Goal: Information Seeking & Learning: Learn about a topic

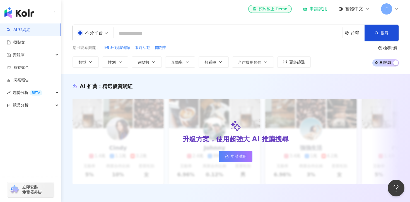
click at [106, 33] on span "不分平台" at bounding box center [92, 32] width 31 height 9
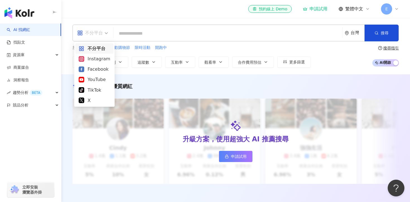
click at [106, 33] on span "不分平台" at bounding box center [92, 32] width 31 height 9
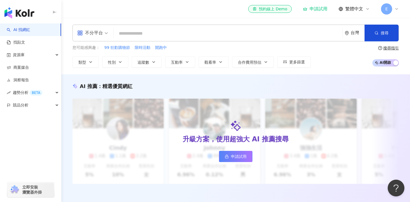
click at [143, 29] on input "search" at bounding box center [228, 33] width 224 height 11
click at [244, 31] on input "search" at bounding box center [228, 33] width 224 height 11
click at [379, 62] on span "AI 開啟 AI 關閉" at bounding box center [386, 62] width 27 height 7
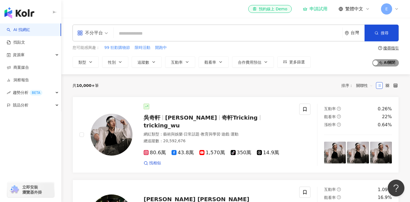
click at [379, 62] on span "AI 開啟 AI 關閉" at bounding box center [386, 62] width 27 height 7
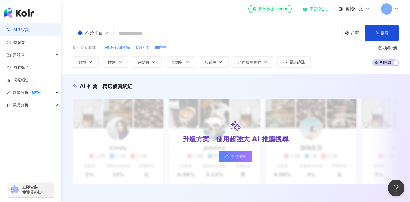
click at [379, 62] on span "AI 開啟 AI 關閉" at bounding box center [386, 62] width 27 height 7
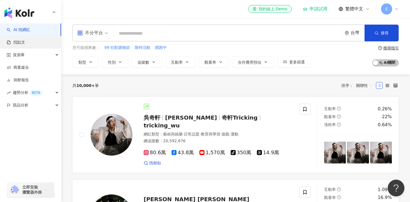
click at [25, 41] on link "找貼文" at bounding box center [16, 43] width 18 height 6
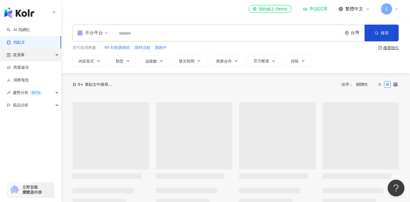
click at [25, 56] on div "資源庫" at bounding box center [30, 55] width 61 height 13
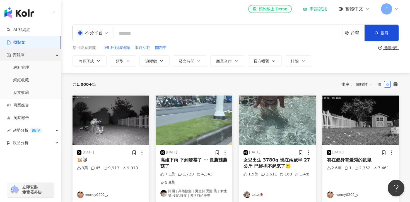
click at [30, 56] on div "資源庫" at bounding box center [30, 55] width 61 height 13
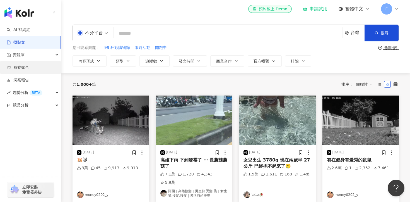
click at [28, 66] on link "商案媒合" at bounding box center [18, 68] width 22 height 6
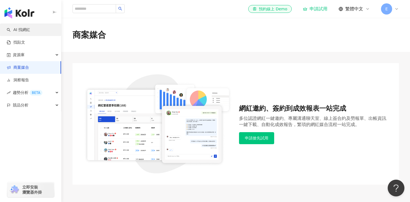
click at [25, 28] on link "AI 找網紅" at bounding box center [18, 30] width 23 height 6
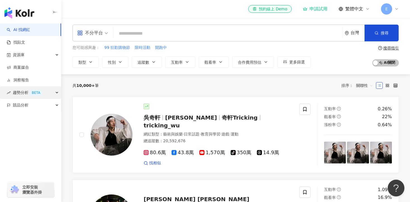
click at [22, 86] on span "趨勢分析 BETA" at bounding box center [28, 92] width 30 height 13
click at [19, 92] on span "趨勢分析 BETA" at bounding box center [28, 92] width 30 height 13
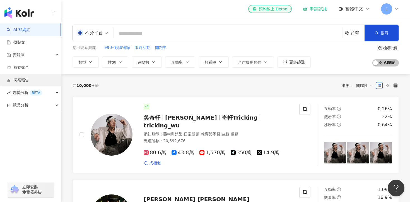
click at [28, 80] on link "洞察報告" at bounding box center [18, 80] width 22 height 6
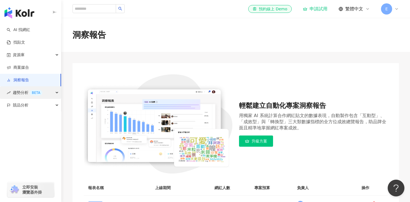
click at [25, 93] on span "趨勢分析 BETA" at bounding box center [28, 92] width 30 height 13
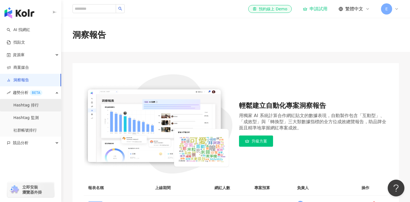
click at [25, 104] on link "Hashtag 排行" at bounding box center [25, 105] width 25 height 6
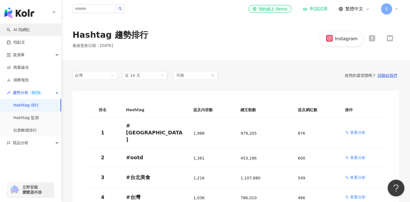
click at [27, 30] on link "AI 找網紅" at bounding box center [18, 30] width 23 height 6
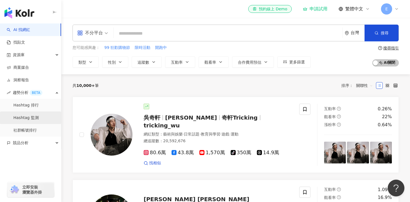
click at [34, 118] on link "Hashtag 監測" at bounding box center [25, 118] width 25 height 6
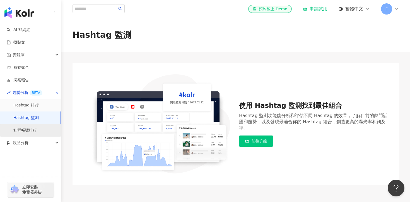
click at [31, 128] on link "社群帳號排行" at bounding box center [24, 131] width 23 height 6
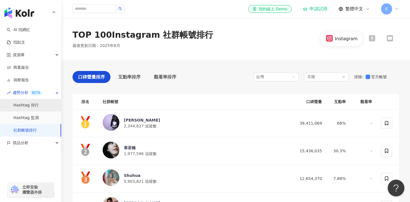
click at [27, 106] on link "Hashtag 排行" at bounding box center [25, 105] width 25 height 6
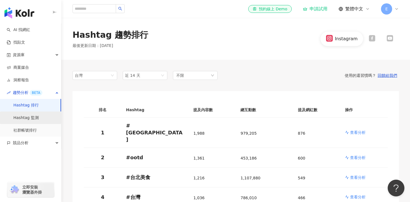
click at [28, 118] on link "Hashtag 監測" at bounding box center [25, 118] width 25 height 6
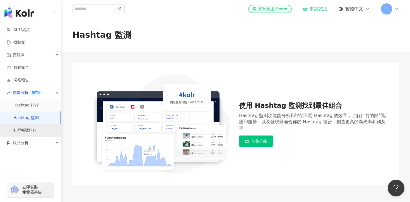
click at [29, 128] on link "社群帳號排行" at bounding box center [24, 131] width 23 height 6
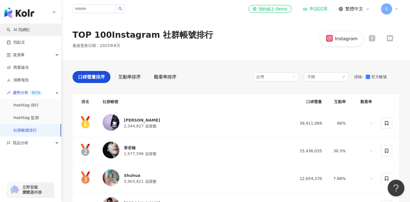
click at [25, 31] on link "AI 找網紅" at bounding box center [18, 30] width 23 height 6
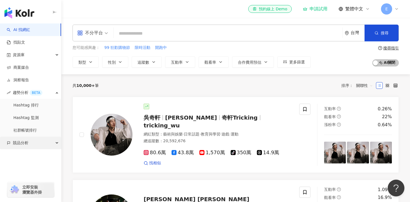
click at [25, 139] on span "競品分析" at bounding box center [21, 143] width 16 height 13
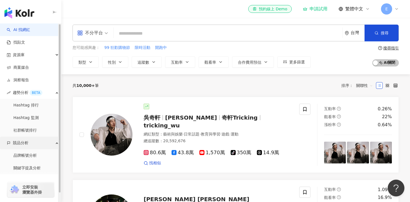
scroll to position [9, 0]
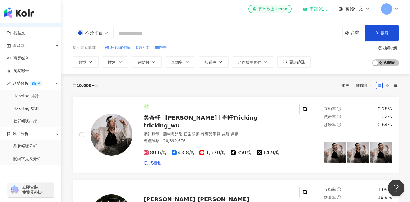
click at [124, 90] on div "共 10,000+ 筆 排序： 關聯性" at bounding box center [236, 85] width 327 height 22
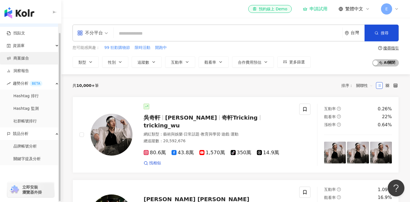
click at [29, 58] on link "商案媒合" at bounding box center [18, 59] width 22 height 6
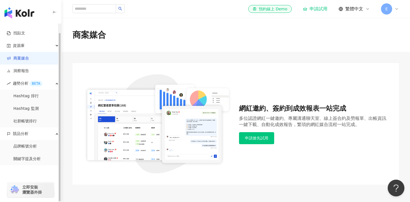
click at [29, 58] on link "商案媒合" at bounding box center [18, 59] width 22 height 6
click at [35, 106] on link "Hashtag 監測" at bounding box center [25, 109] width 25 height 6
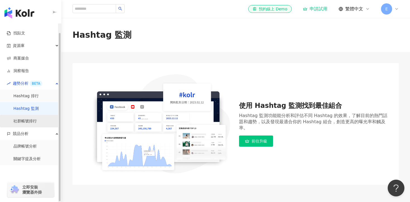
click at [34, 121] on link "社群帳號排行" at bounding box center [24, 121] width 23 height 6
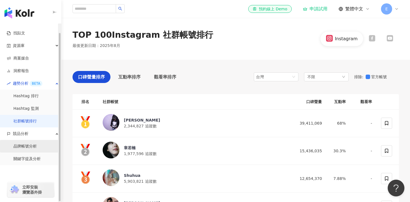
click at [26, 149] on link "品牌帳號分析" at bounding box center [24, 147] width 23 height 6
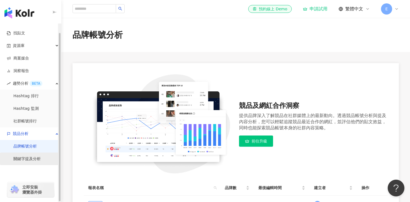
click at [35, 156] on link "關鍵字提及分析" at bounding box center [26, 159] width 27 height 6
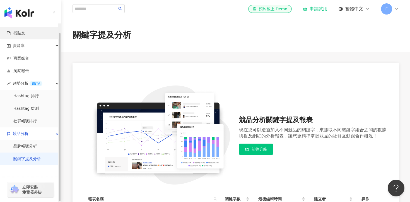
click at [24, 32] on link "找貼文" at bounding box center [16, 33] width 18 height 6
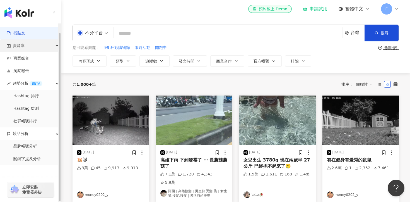
click at [32, 44] on div "資源庫" at bounding box center [30, 45] width 61 height 13
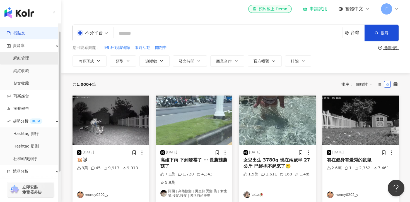
click at [28, 58] on link "網紅管理" at bounding box center [21, 59] width 16 height 6
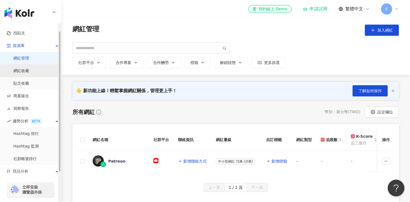
click at [29, 73] on link "網紅收藏" at bounding box center [21, 71] width 16 height 6
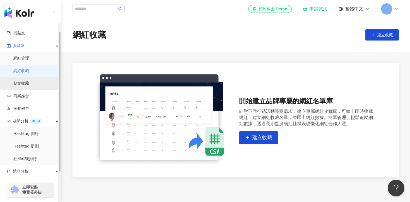
click at [29, 86] on link "貼文收藏" at bounding box center [21, 84] width 16 height 6
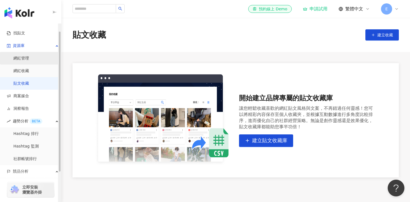
click at [22, 61] on link "網紅管理" at bounding box center [21, 59] width 16 height 6
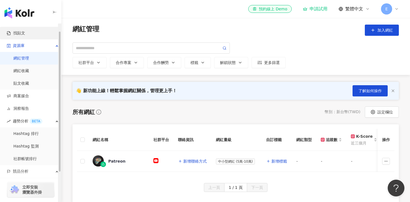
click at [21, 32] on link "找貼文" at bounding box center [16, 33] width 18 height 6
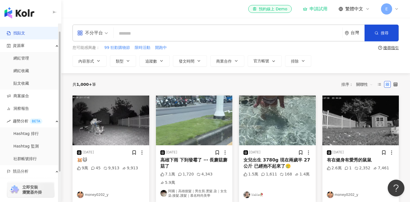
click at [25, 34] on link "找貼文" at bounding box center [16, 33] width 18 height 6
click at [29, 56] on link "網紅管理" at bounding box center [21, 59] width 16 height 6
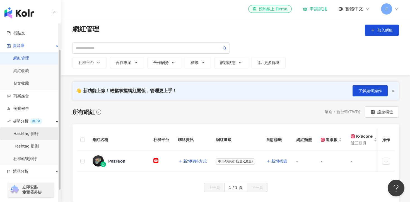
scroll to position [47, 0]
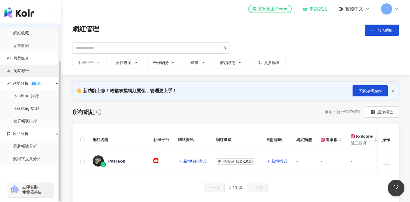
click at [29, 68] on link "洞察報告" at bounding box center [18, 71] width 22 height 6
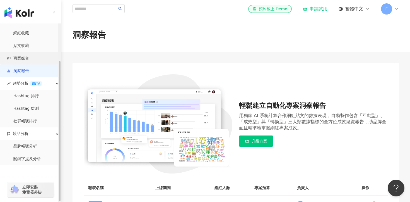
click at [29, 58] on link "商案媒合" at bounding box center [18, 59] width 22 height 6
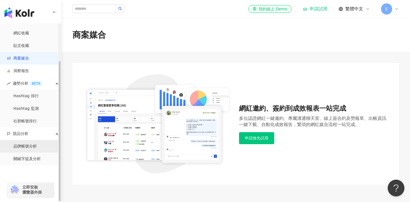
click at [29, 147] on link "品牌帳號分析" at bounding box center [24, 147] width 23 height 6
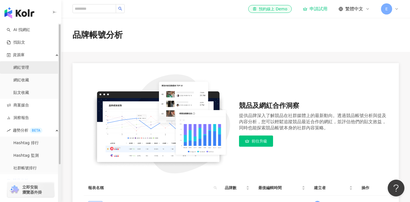
click at [17, 65] on link "網紅管理" at bounding box center [21, 68] width 16 height 6
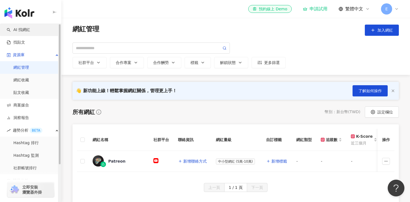
click at [24, 28] on link "AI 找網紅" at bounding box center [18, 30] width 23 height 6
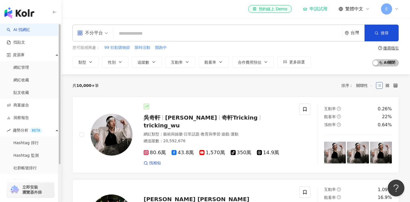
click at [138, 32] on input "search" at bounding box center [228, 33] width 224 height 11
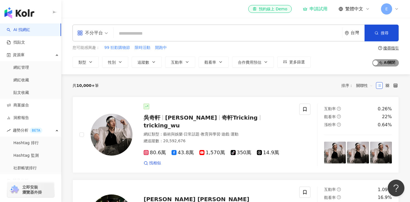
click at [381, 59] on span "AI 開啟 AI 關閉" at bounding box center [386, 62] width 27 height 7
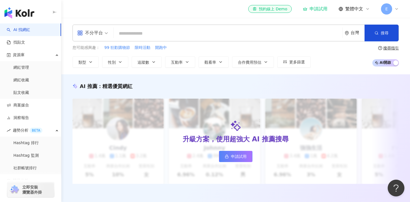
click at [381, 59] on span "AI 開啟 AI 關閉" at bounding box center [386, 62] width 27 height 7
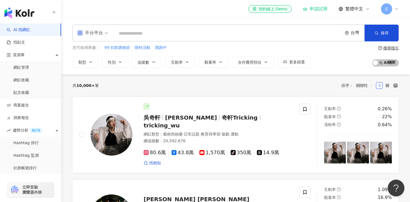
click at [393, 48] on div "搜尋指引" at bounding box center [392, 48] width 16 height 4
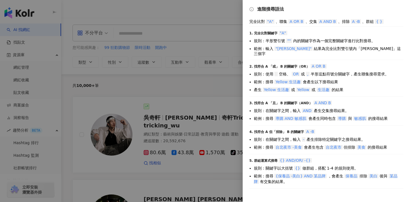
click at [211, 12] on div at bounding box center [205, 101] width 410 height 202
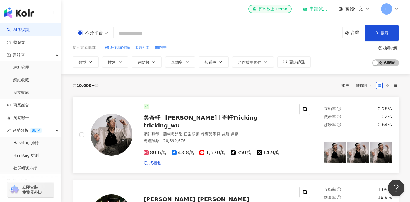
click at [222, 117] on span "奇軒Tricking" at bounding box center [240, 117] width 36 height 7
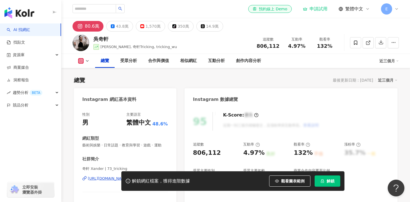
scroll to position [22, 0]
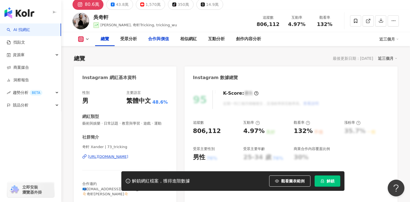
click at [164, 39] on div "合作與價值" at bounding box center [158, 39] width 21 height 7
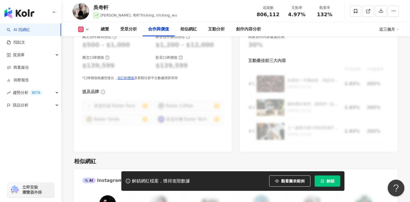
scroll to position [789, 0]
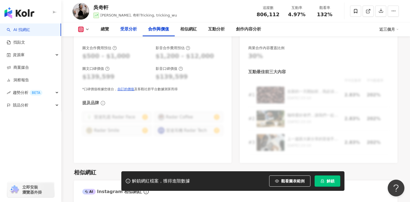
click at [125, 27] on div "受眾分析" at bounding box center [128, 29] width 17 height 7
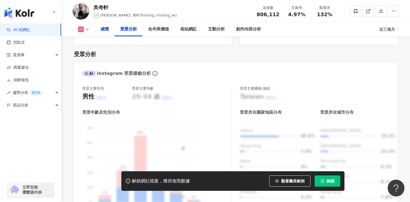
click at [102, 30] on div "總覽" at bounding box center [105, 29] width 8 height 7
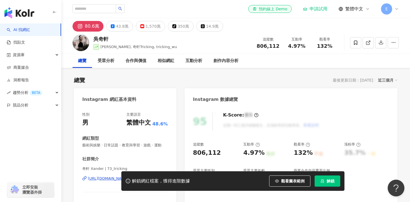
click at [30, 33] on link "AI 找網紅" at bounding box center [18, 30] width 23 height 6
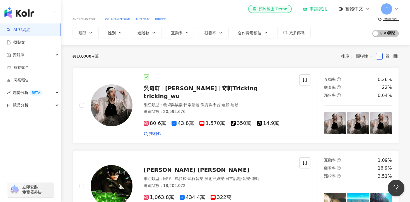
scroll to position [30, 0]
click at [169, 89] on span "[PERSON_NAME]" at bounding box center [191, 88] width 52 height 7
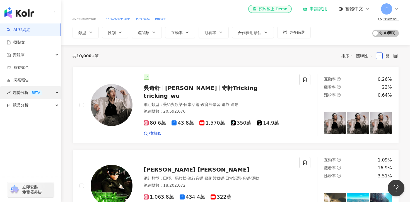
click at [23, 94] on span "趨勢分析 BETA" at bounding box center [28, 92] width 30 height 13
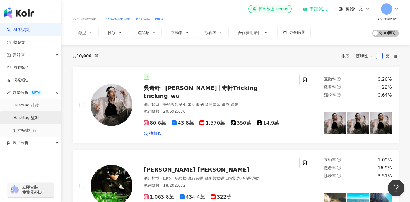
click at [34, 120] on link "Hashtag 監測" at bounding box center [25, 118] width 25 height 6
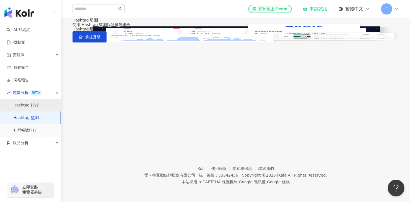
click at [33, 106] on link "Hashtag 排行" at bounding box center [25, 105] width 25 height 6
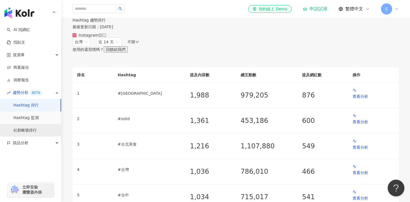
click at [29, 129] on link "社群帳號排行" at bounding box center [24, 131] width 23 height 6
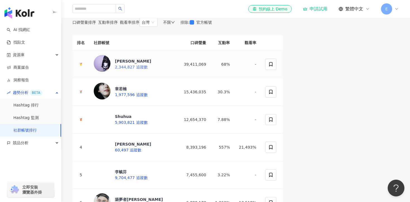
scroll to position [18, 0]
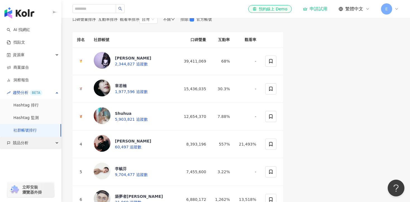
click at [32, 143] on div "競品分析" at bounding box center [30, 143] width 61 height 13
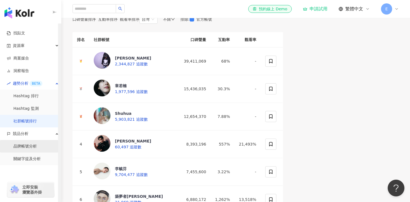
click at [28, 149] on link "品牌帳號分析" at bounding box center [24, 147] width 23 height 6
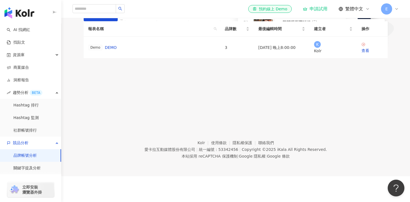
scroll to position [21, 0]
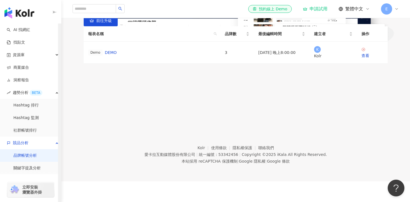
click at [28, 172] on div "立即安裝 瀏覽器外掛" at bounding box center [30, 186] width 61 height 31
click at [32, 168] on link "關鍵字提及分析" at bounding box center [26, 168] width 27 height 6
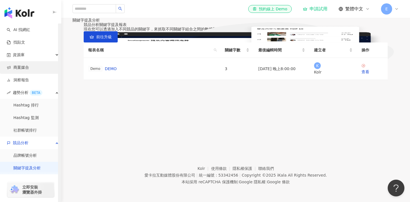
click at [29, 68] on link "商案媒合" at bounding box center [18, 68] width 22 height 6
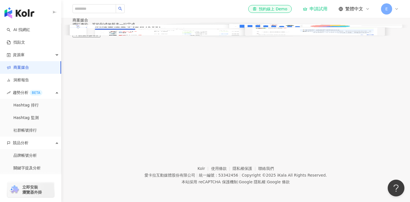
click at [396, 11] on icon at bounding box center [397, 9] width 4 height 4
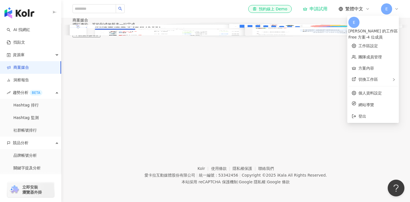
click at [396, 11] on icon at bounding box center [397, 9] width 4 height 4
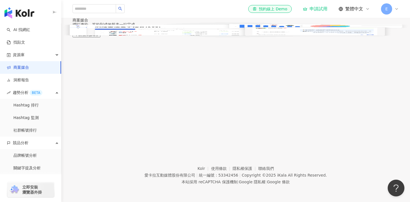
click at [183, 22] on div "商案媒合" at bounding box center [235, 20] width 349 height 4
click at [31, 108] on link "Hashtag 排行" at bounding box center [25, 105] width 25 height 6
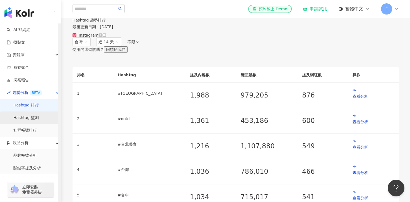
click at [31, 116] on link "Hashtag 監測" at bounding box center [25, 118] width 25 height 6
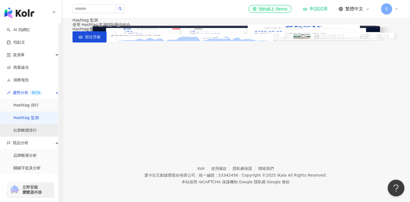
click at [31, 130] on link "社群帳號排行" at bounding box center [24, 131] width 23 height 6
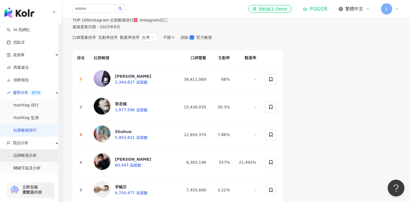
click at [25, 155] on link "品牌帳號分析" at bounding box center [24, 156] width 23 height 6
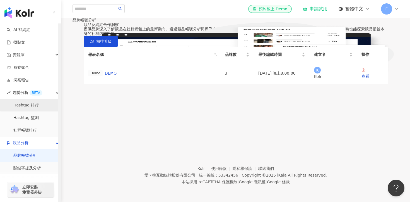
click at [24, 108] on link "Hashtag 排行" at bounding box center [25, 105] width 25 height 6
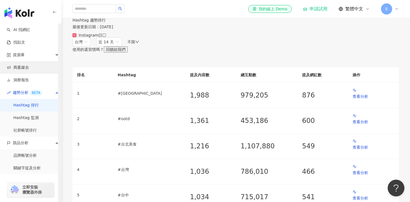
click at [25, 68] on link "商案媒合" at bounding box center [18, 68] width 22 height 6
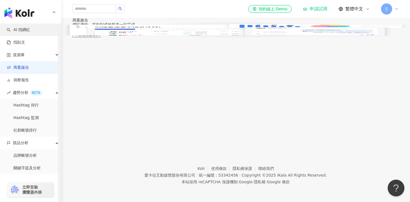
click at [30, 33] on link "AI 找網紅" at bounding box center [18, 30] width 23 height 6
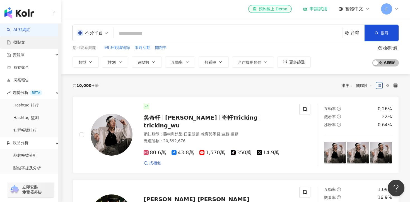
click at [25, 44] on link "找貼文" at bounding box center [16, 43] width 18 height 6
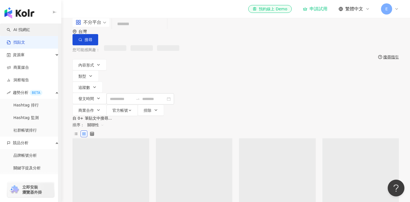
click at [30, 30] on link "AI 找網紅" at bounding box center [18, 30] width 23 height 6
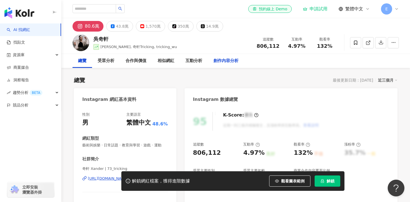
click at [228, 59] on div "創作內容分析" at bounding box center [226, 61] width 25 height 7
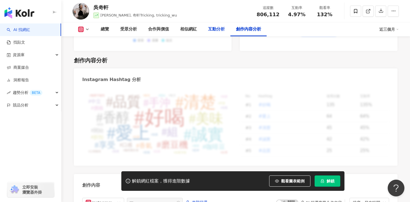
click at [218, 29] on div "互動分析" at bounding box center [216, 29] width 17 height 7
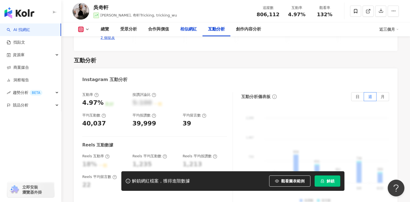
click at [186, 27] on div "相似網紅" at bounding box center [188, 29] width 17 height 7
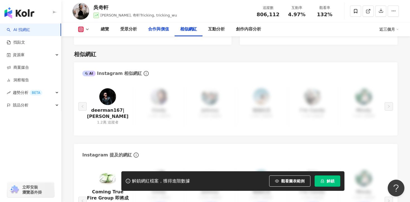
click at [161, 32] on div "合作與價值" at bounding box center [158, 29] width 21 height 7
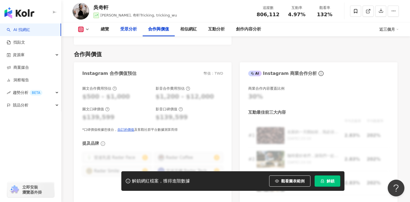
click at [127, 31] on div "受眾分析" at bounding box center [128, 29] width 17 height 7
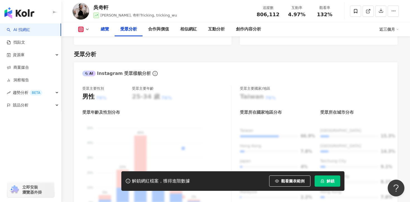
click at [104, 32] on div "總覽" at bounding box center [105, 29] width 8 height 7
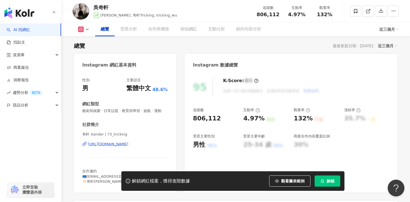
click at [29, 27] on link "AI 找網紅" at bounding box center [18, 30] width 23 height 6
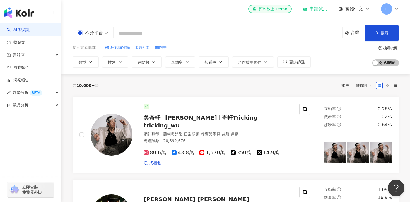
click at [107, 33] on span "不分平台" at bounding box center [92, 32] width 31 height 9
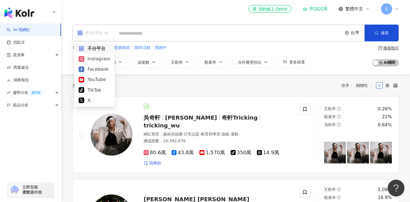
click at [107, 33] on span "不分平台" at bounding box center [92, 32] width 31 height 9
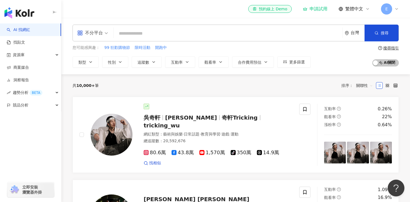
click at [107, 33] on span "不分平台" at bounding box center [92, 32] width 31 height 9
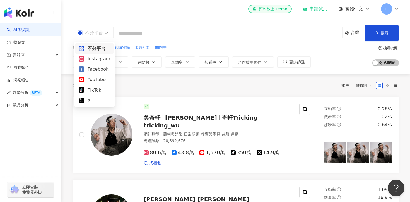
click at [135, 30] on input "search" at bounding box center [228, 33] width 224 height 11
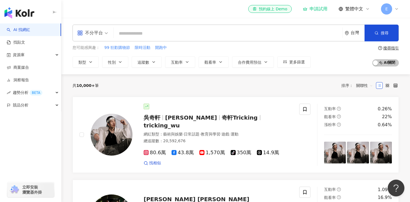
click at [130, 13] on div "el-icon-cs 預約線上 Demo 申請試用 繁體中文 E" at bounding box center [236, 9] width 327 height 18
click at [26, 58] on div "資源庫" at bounding box center [30, 55] width 61 height 13
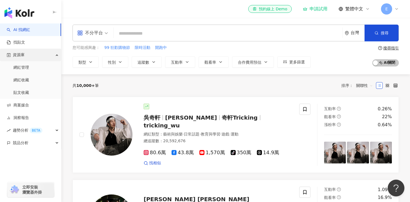
click at [26, 58] on div "資源庫" at bounding box center [30, 55] width 61 height 13
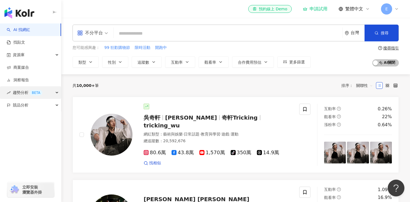
click at [20, 92] on span "趨勢分析 BETA" at bounding box center [28, 92] width 30 height 13
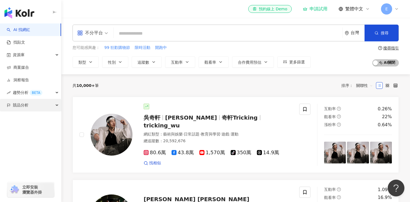
click at [20, 108] on span "競品分析" at bounding box center [21, 105] width 16 height 13
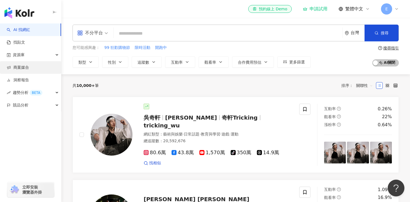
click at [25, 66] on link "商案媒合" at bounding box center [18, 68] width 22 height 6
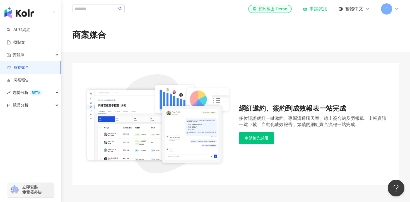
click at [29, 70] on link "商案媒合" at bounding box center [18, 68] width 22 height 6
click at [30, 30] on link "AI 找網紅" at bounding box center [18, 30] width 23 height 6
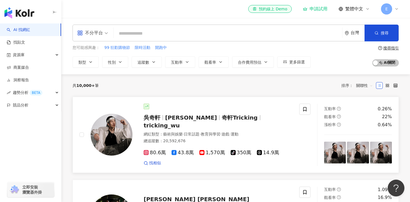
click at [123, 128] on img at bounding box center [112, 135] width 42 height 42
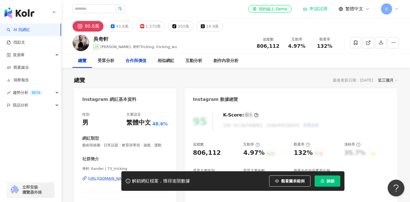
click at [144, 59] on div "合作與價值" at bounding box center [136, 61] width 21 height 7
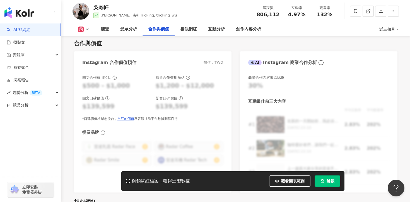
scroll to position [755, 0]
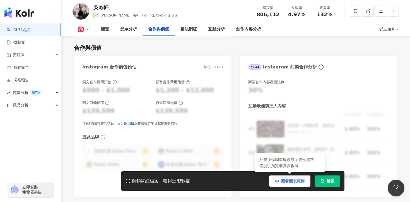
click at [290, 181] on span "觀看圖表範例" at bounding box center [292, 181] width 23 height 4
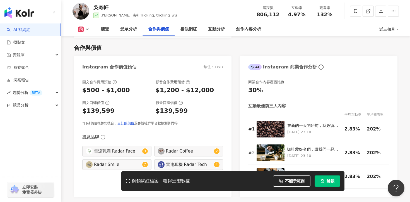
click at [231, 74] on div "圖文合作費用預估 $500 - $1,000 影音合作費用預估 $1,200 - $12,000 圖文口碑價值 $139,599 影音口碑價值 $139,59…" at bounding box center [153, 135] width 158 height 123
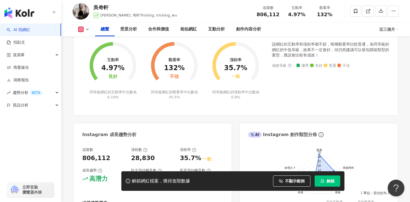
scroll to position [224, 0]
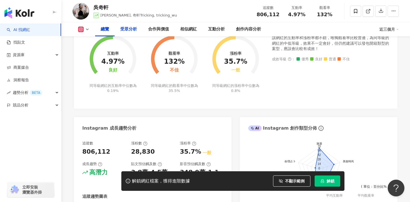
click at [133, 31] on div "受眾分析" at bounding box center [128, 29] width 17 height 7
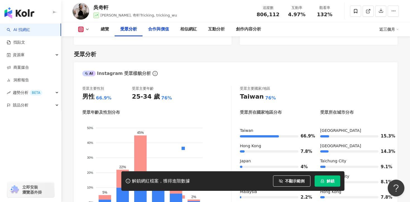
click at [159, 28] on div "合作與價值" at bounding box center [158, 29] width 21 height 7
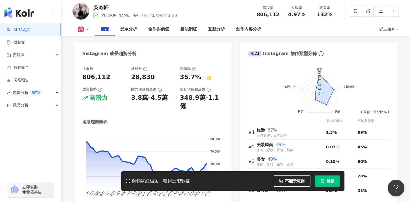
scroll to position [298, 0]
click at [160, 27] on div "合作與價值" at bounding box center [158, 29] width 21 height 7
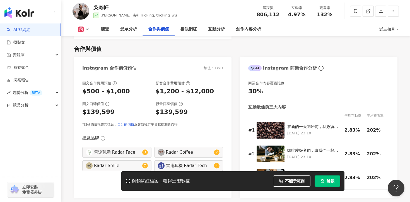
scroll to position [755, 0]
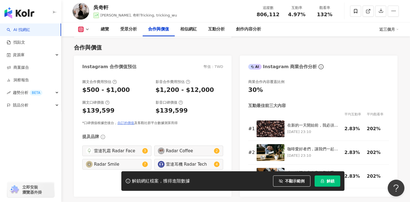
click at [127, 121] on link "自訂的價值" at bounding box center [126, 123] width 17 height 4
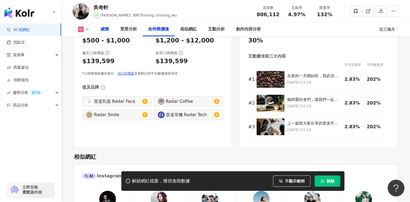
click at [102, 28] on div "總覽" at bounding box center [105, 29] width 8 height 7
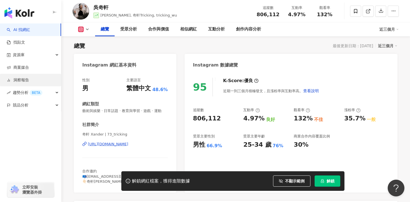
click at [23, 80] on link "洞察報告" at bounding box center [18, 80] width 22 height 6
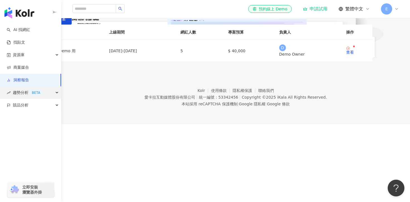
click at [22, 94] on span "趨勢分析 BETA" at bounding box center [28, 92] width 30 height 13
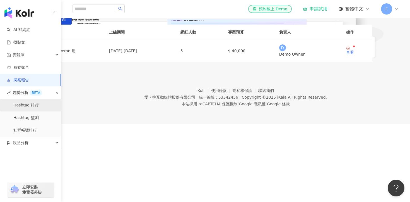
click at [32, 102] on link "Hashtag 排行" at bounding box center [25, 105] width 25 height 6
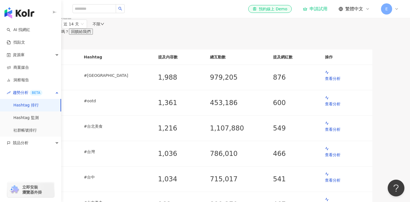
click at [30, 108] on link "Hashtag 排行" at bounding box center [25, 105] width 25 height 6
click at [23, 142] on span "競品分析" at bounding box center [21, 143] width 16 height 13
click at [39, 105] on link "Hashtag 排行" at bounding box center [25, 105] width 25 height 6
click at [39, 104] on link "Hashtag 排行" at bounding box center [25, 105] width 25 height 6
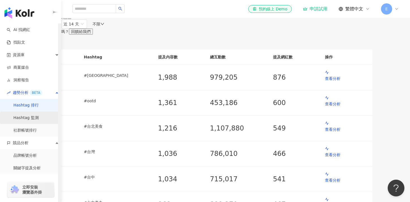
click at [39, 115] on link "Hashtag 監測" at bounding box center [25, 118] width 25 height 6
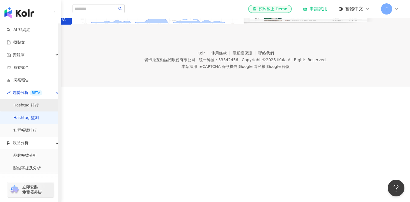
click at [39, 107] on link "Hashtag 排行" at bounding box center [25, 105] width 25 height 6
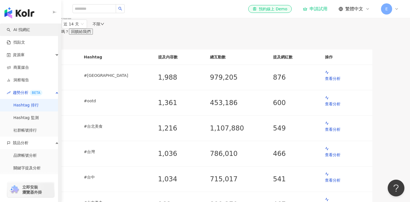
click at [30, 30] on link "AI 找網紅" at bounding box center [18, 30] width 23 height 6
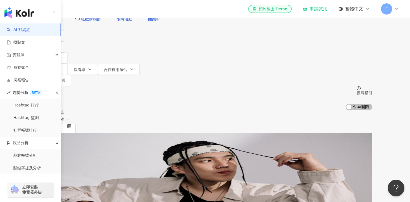
scroll to position [23, 0]
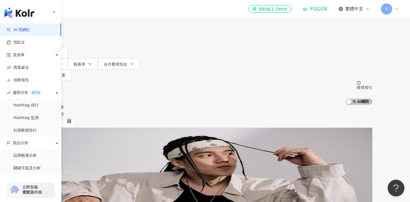
click at [87, 175] on span "[PERSON_NAME]" at bounding box center [70, 177] width 32 height 4
click at [16, 67] on link "商案媒合" at bounding box center [18, 68] width 22 height 6
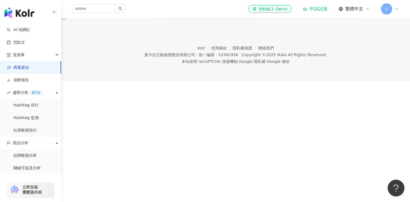
click at [66, 20] on button "申請搶先試用" at bounding box center [52, 16] width 28 height 6
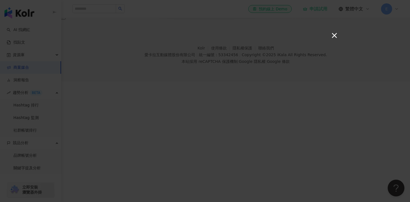
click at [336, 33] on button "×" at bounding box center [334, 35] width 7 height 7
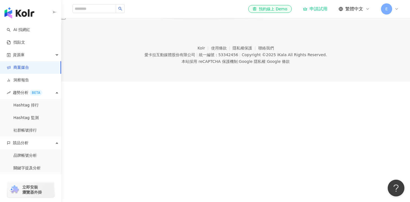
click at [188, 4] on div "商案媒合" at bounding box center [205, 2] width 410 height 4
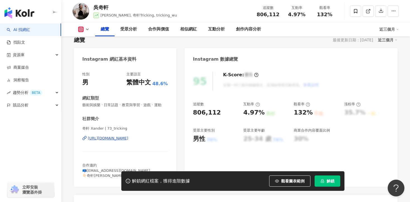
scroll to position [39, 0]
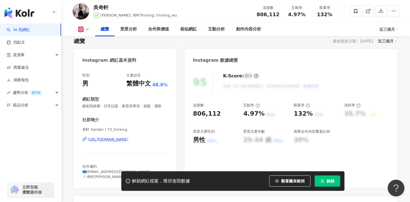
click at [279, 129] on div "受眾主要年齡" at bounding box center [265, 131] width 45 height 5
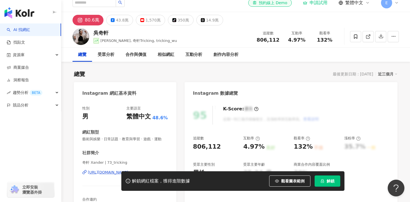
scroll to position [0, 0]
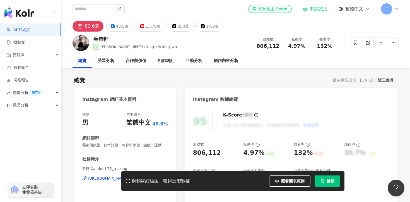
click at [328, 40] on div "觀看率" at bounding box center [324, 40] width 21 height 6
click at [331, 44] on span "132%" at bounding box center [325, 46] width 16 height 6
click at [327, 47] on span "132%" at bounding box center [325, 46] width 16 height 6
click at [321, 47] on span "132%" at bounding box center [325, 46] width 16 height 6
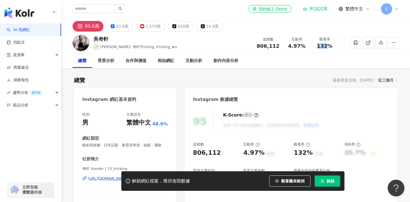
click at [321, 47] on span "132%" at bounding box center [325, 46] width 16 height 6
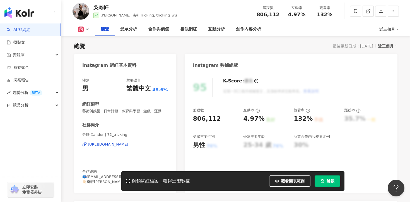
scroll to position [35, 0]
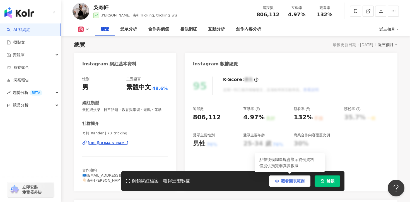
click at [295, 182] on span "觀看圖表範例" at bounding box center [292, 181] width 23 height 4
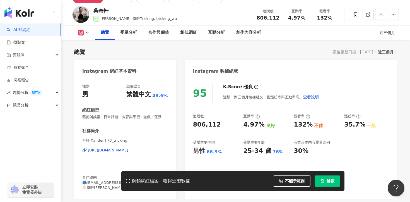
scroll to position [30, 0]
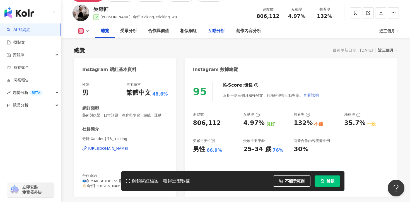
click at [212, 34] on div "互動分析" at bounding box center [217, 31] width 28 height 14
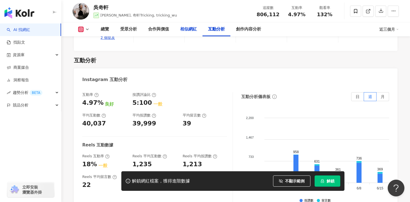
click at [192, 34] on div "相似網紅" at bounding box center [189, 29] width 28 height 14
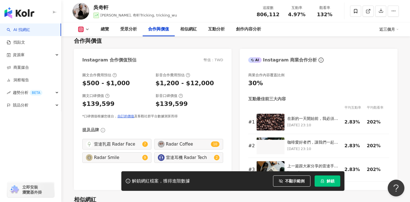
scroll to position [762, 0]
click at [185, 31] on div "相似網紅" at bounding box center [188, 29] width 17 height 7
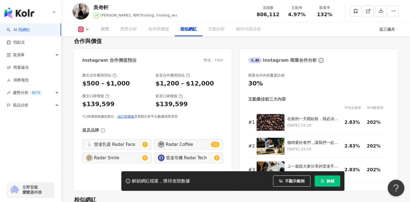
scroll to position [907, 0]
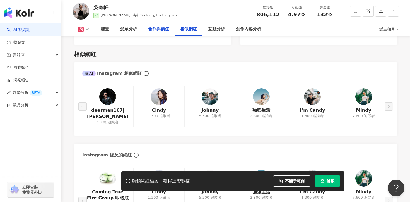
click at [156, 32] on div "合作與價值" at bounding box center [158, 29] width 21 height 7
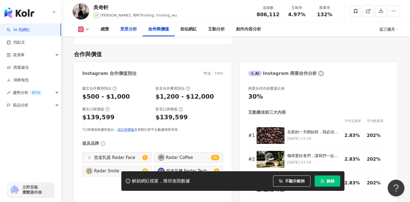
click at [132, 31] on div "受眾分析" at bounding box center [128, 29] width 17 height 7
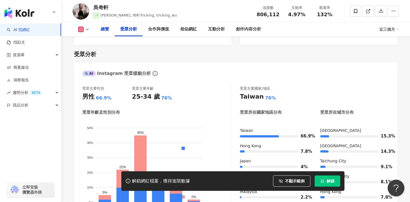
click at [109, 29] on div "總覽" at bounding box center [105, 29] width 20 height 14
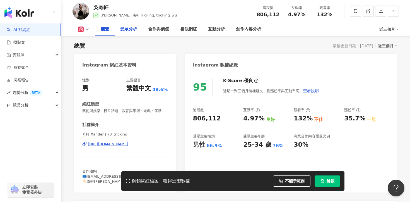
click at [126, 30] on div "受眾分析" at bounding box center [128, 29] width 17 height 7
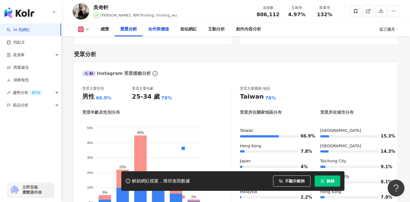
click at [154, 29] on div "合作與價值" at bounding box center [158, 29] width 21 height 7
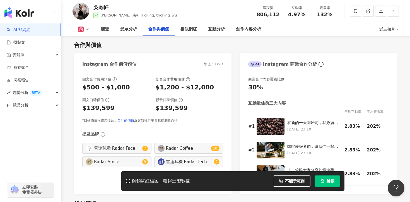
scroll to position [760, 0]
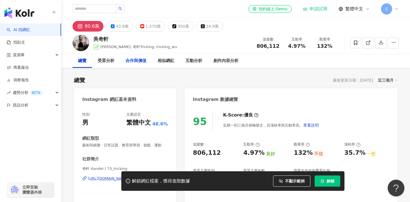
click at [131, 61] on div "合作與價值" at bounding box center [136, 61] width 21 height 7
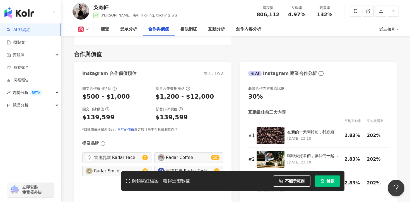
click at [210, 86] on div "影音合作費用預估" at bounding box center [190, 88] width 68 height 5
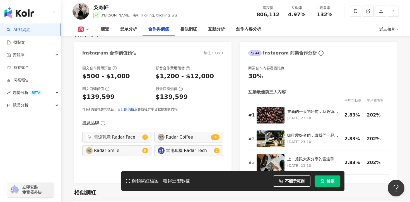
scroll to position [777, 0]
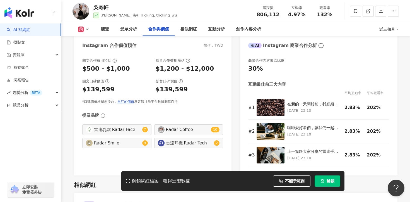
click at [326, 7] on div "觀看率" at bounding box center [324, 8] width 21 height 6
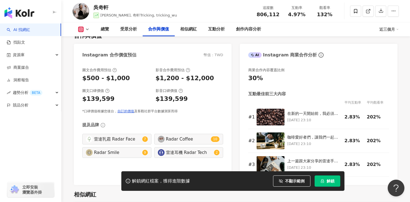
scroll to position [747, 0]
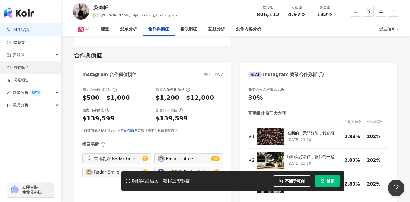
click at [29, 66] on link "商案媒合" at bounding box center [18, 68] width 22 height 6
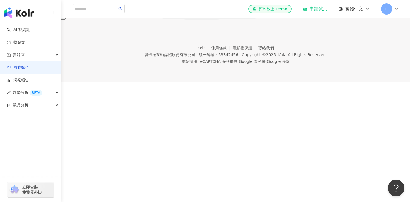
click at [195, 4] on div "商案媒合" at bounding box center [205, 2] width 410 height 4
click at [22, 27] on link "AI 找網紅" at bounding box center [18, 30] width 23 height 6
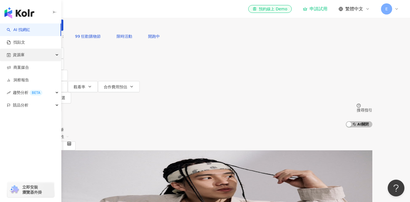
click at [27, 59] on div "資源庫" at bounding box center [30, 55] width 61 height 13
click at [31, 55] on div "資源庫" at bounding box center [30, 55] width 61 height 13
click at [25, 40] on link "找貼文" at bounding box center [16, 43] width 18 height 6
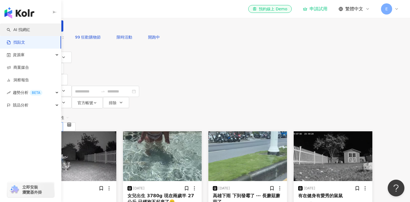
click at [30, 27] on link "AI 找網紅" at bounding box center [18, 30] width 23 height 6
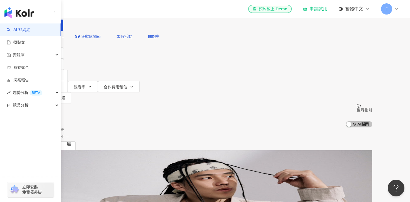
click at [229, 11] on div "el-icon-cs 預約線上 Demo 申請試用 繁體中文 E" at bounding box center [236, 9] width 327 height 18
click at [28, 67] on link "商案媒合" at bounding box center [18, 68] width 22 height 6
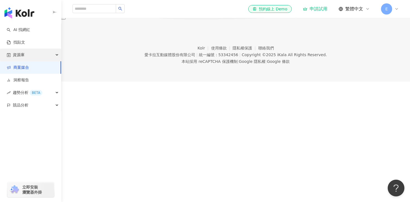
click at [15, 58] on span "資源庫" at bounding box center [19, 55] width 12 height 13
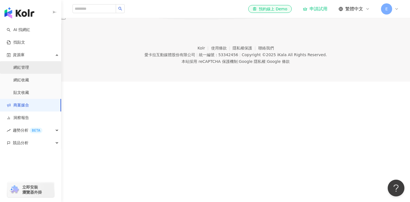
click at [22, 68] on link "網紅管理" at bounding box center [21, 68] width 16 height 6
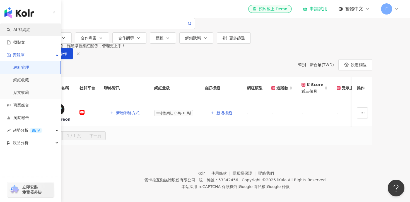
click at [19, 31] on link "AI 找網紅" at bounding box center [18, 30] width 23 height 6
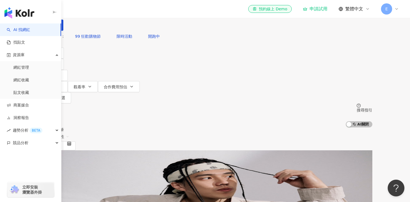
click at [23, 11] on img "button" at bounding box center [19, 12] width 30 height 11
click at [395, 9] on icon at bounding box center [397, 9] width 4 height 4
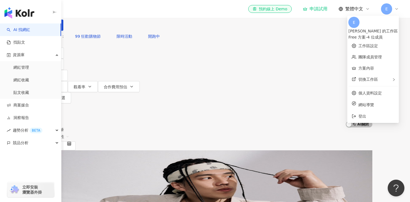
click at [119, 11] on input "search" at bounding box center [96, 5] width 45 height 11
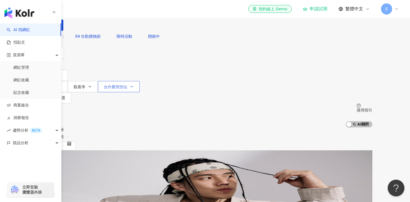
click at [140, 81] on button "合作費用預估" at bounding box center [119, 86] width 42 height 11
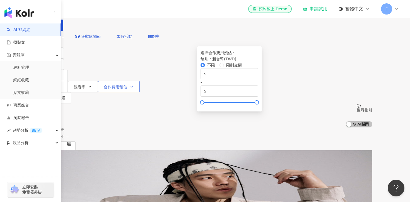
click at [140, 81] on button "合作費用預估" at bounding box center [119, 86] width 42 height 11
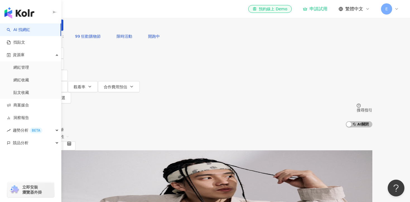
click at [214, 16] on div "el-icon-cs 預約線上 Demo 申請試用 繁體中文 E" at bounding box center [236, 9] width 327 height 18
